Goal: Task Accomplishment & Management: Use online tool/utility

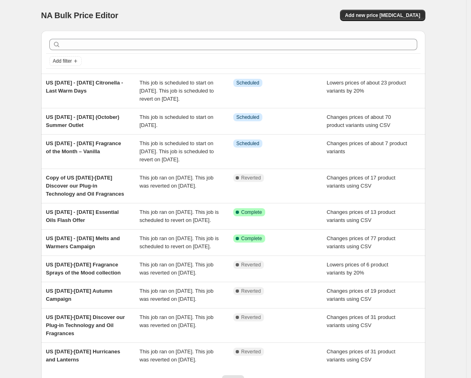
drag, startPoint x: 272, startPoint y: 14, endPoint x: 283, endPoint y: 14, distance: 11.7
click at [272, 14] on div "Add new price [MEDICAL_DATA]" at bounding box center [329, 15] width 193 height 11
click at [287, 15] on div "Add new price [MEDICAL_DATA]" at bounding box center [329, 15] width 193 height 11
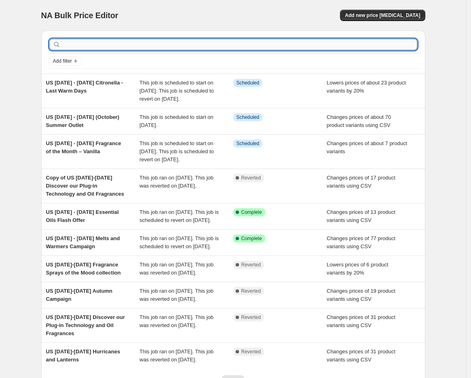
click at [153, 47] on input "text" at bounding box center [239, 44] width 355 height 11
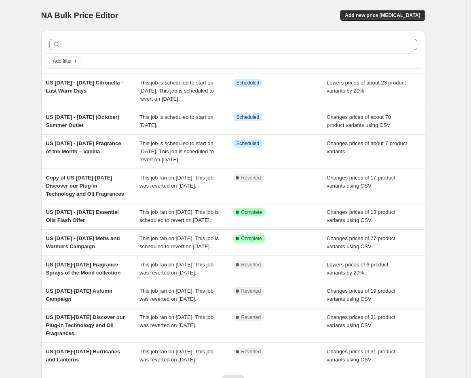
click at [448, 185] on div "NA Bulk Price Editor. This page is ready NA Bulk Price Editor Add new price [ME…" at bounding box center [233, 224] width 467 height 449
click at [380, 13] on span "Add new price [MEDICAL_DATA]" at bounding box center [382, 15] width 75 height 6
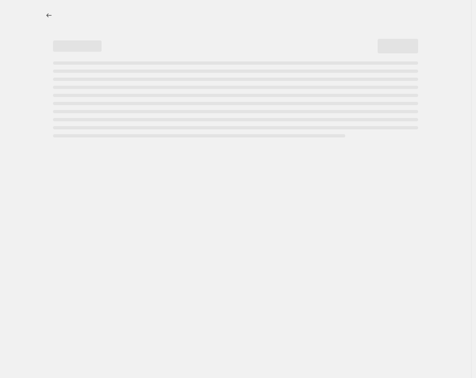
select select "percentage"
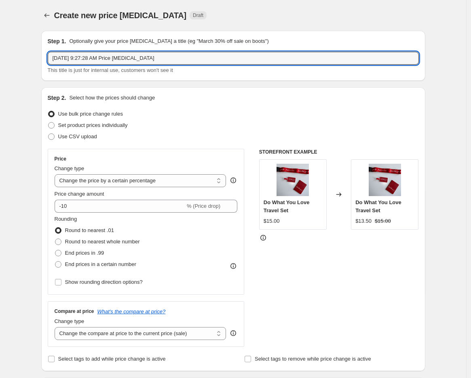
drag, startPoint x: 167, startPoint y: 59, endPoint x: 45, endPoint y: 55, distance: 122.3
click at [45, 55] on div "Step 1. Optionally give your price [MEDICAL_DATA] a title (eg "March 30% off sa…" at bounding box center [233, 56] width 384 height 50
click at [95, 59] on input "US" at bounding box center [234, 58] width 372 height 13
paste input "October 2nd - 15th Big Blow Out Sale"
type input "US October 2nd - 15th Big Blow Out Sale"
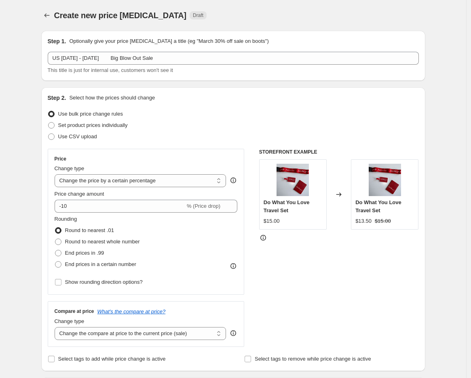
drag, startPoint x: 54, startPoint y: 138, endPoint x: 70, endPoint y: 148, distance: 18.7
click at [54, 138] on span at bounding box center [51, 137] width 6 height 6
click at [49, 134] on input "Use CSV upload" at bounding box center [48, 134] width 0 height 0
radio input "true"
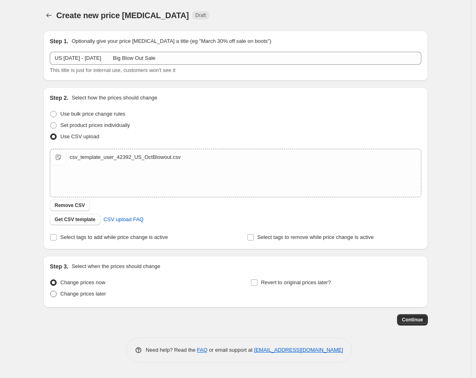
click at [79, 296] on span "Change prices later" at bounding box center [83, 294] width 46 height 6
click at [51, 291] on input "Change prices later" at bounding box center [50, 291] width 0 height 0
radio input "true"
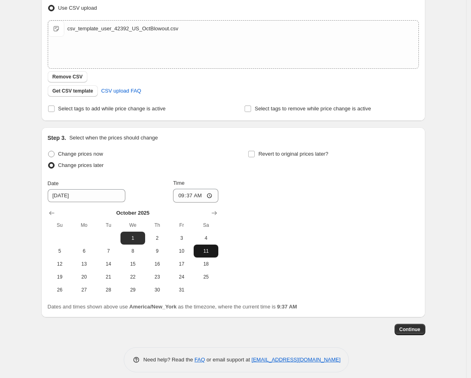
scroll to position [135, 0]
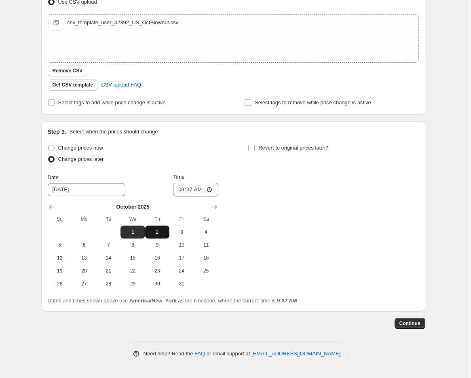
click at [157, 234] on span "2" at bounding box center [158, 232] width 18 height 6
type input "10/2/2025"
click at [182, 190] on input "09:37" at bounding box center [195, 190] width 45 height 14
type input "08:00"
click at [254, 147] on input "Revert to original prices later?" at bounding box center [251, 148] width 6 height 6
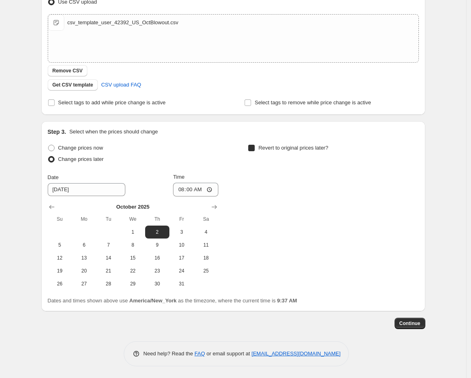
checkbox input "true"
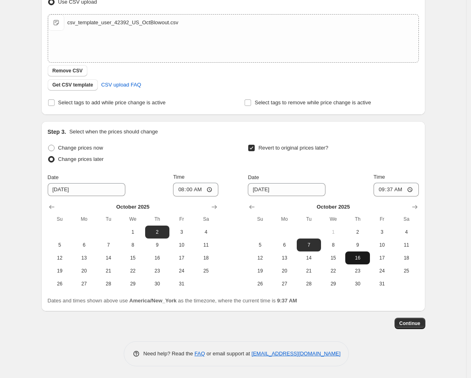
click at [356, 259] on span "16" at bounding box center [358, 258] width 18 height 6
type input "10/16/2025"
click at [382, 190] on input "09:37" at bounding box center [396, 190] width 45 height 14
type input "07:59"
click at [404, 325] on span "Continue" at bounding box center [410, 324] width 21 height 6
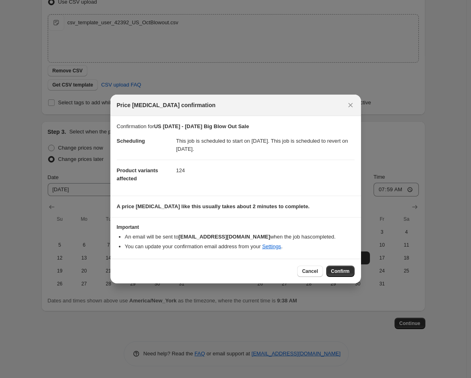
click at [338, 269] on span "Confirm" at bounding box center [340, 271] width 19 height 6
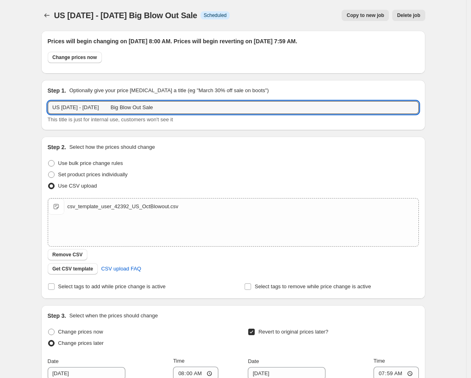
drag, startPoint x: 173, startPoint y: 109, endPoint x: 7, endPoint y: 104, distance: 166.0
click at [7, 104] on div "US October 2nd - 15th Big Blow Out Sale. This page is ready US October 2nd - 15…" at bounding box center [233, 281] width 467 height 563
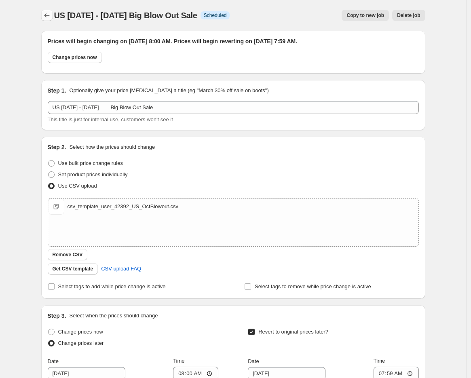
click at [51, 13] on icon "Price change jobs" at bounding box center [47, 15] width 8 height 8
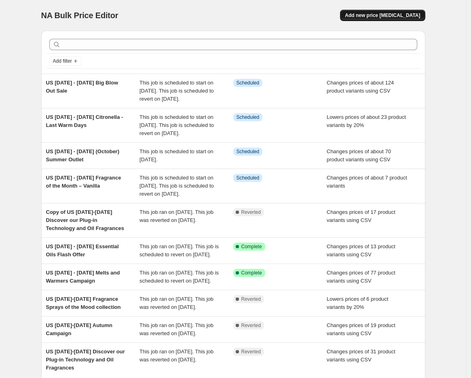
click at [398, 12] on span "Add new price change job" at bounding box center [382, 15] width 75 height 6
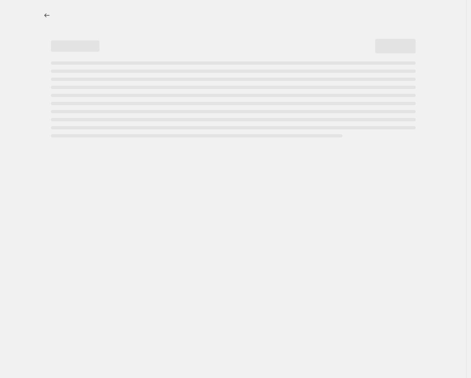
select select "percentage"
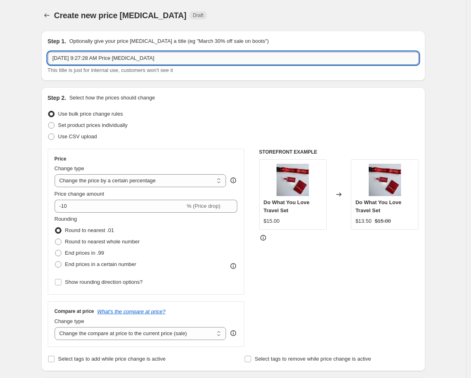
drag, startPoint x: 87, startPoint y: 61, endPoint x: 133, endPoint y: 54, distance: 46.7
click at [87, 61] on input "Sep 30, 2025, 9:27:28 AM Price change job" at bounding box center [234, 58] width 372 height 13
drag, startPoint x: 167, startPoint y: 55, endPoint x: 22, endPoint y: 61, distance: 145.0
drag, startPoint x: 162, startPoint y: 56, endPoint x: 170, endPoint y: 56, distance: 7.7
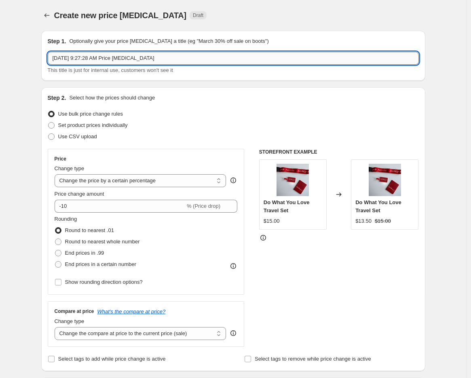
click at [162, 56] on input "Sep 30, 2025, 9:27:28 AM Price change job" at bounding box center [234, 58] width 372 height 13
drag, startPoint x: 25, startPoint y: 59, endPoint x: -4, endPoint y: 56, distance: 29.8
click at [0, 56] on html "Home Settings Plans Skip to content Create new price change job. This page is r…" at bounding box center [235, 189] width 471 height 378
paste input "US: Big 3 Wick Sale"
type input "US: Big 3 Wick Sale"
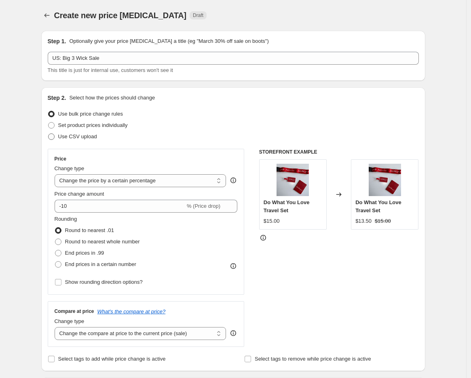
click at [55, 135] on span at bounding box center [51, 137] width 6 height 6
click at [49, 134] on input "Use CSV upload" at bounding box center [48, 134] width 0 height 0
radio input "true"
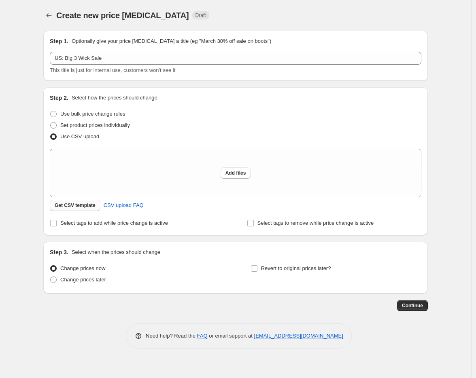
click at [79, 206] on span "Get CSV template" at bounding box center [75, 205] width 41 height 6
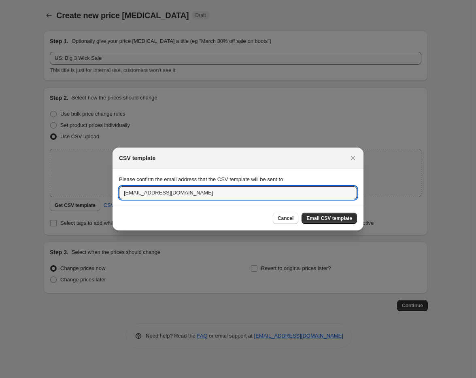
drag, startPoint x: 139, startPoint y: 195, endPoint x: 76, endPoint y: 195, distance: 62.7
click at [76, 378] on div "CSV template Please confirm the email address that the CSV template will be sen…" at bounding box center [238, 378] width 476 height 0
type input "jgrew@partylite.com"
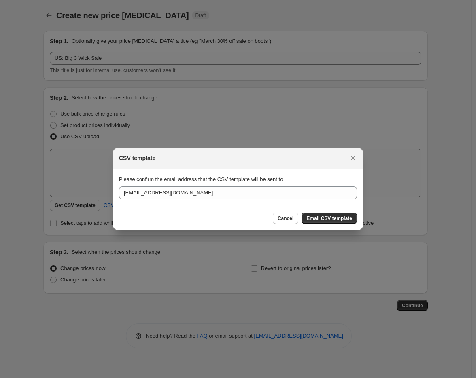
click at [333, 214] on button "Email CSV template" at bounding box center [329, 218] width 55 height 11
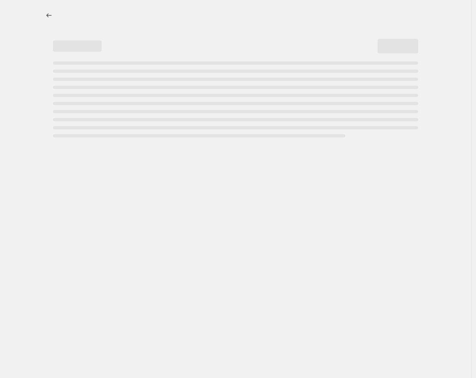
select select "percentage"
